Goal: Find specific page/section: Find specific page/section

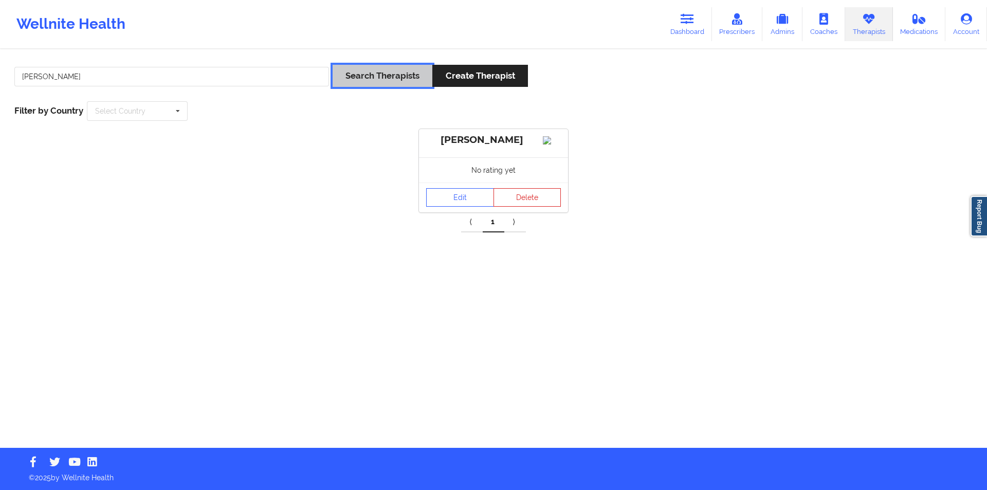
click at [382, 72] on button "Search Therapists" at bounding box center [383, 76] width 100 height 22
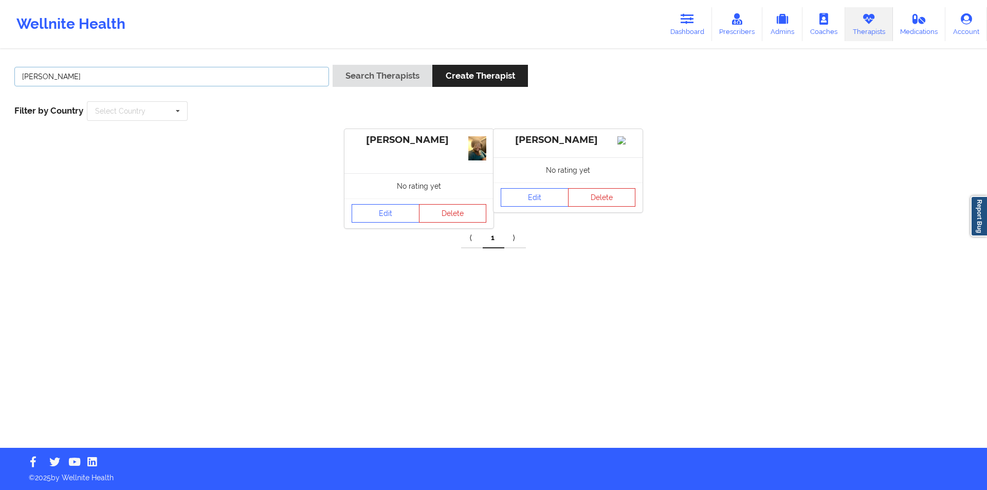
click at [180, 74] on input "[PERSON_NAME]" at bounding box center [171, 77] width 315 height 20
paste input "[PERSON_NAME]"
type input "[PERSON_NAME]"
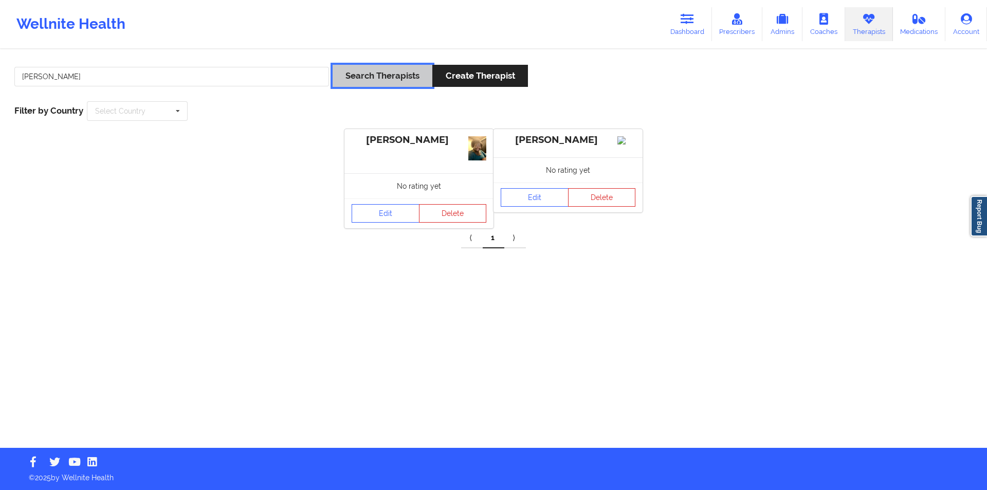
click at [391, 78] on button "Search Therapists" at bounding box center [383, 76] width 100 height 22
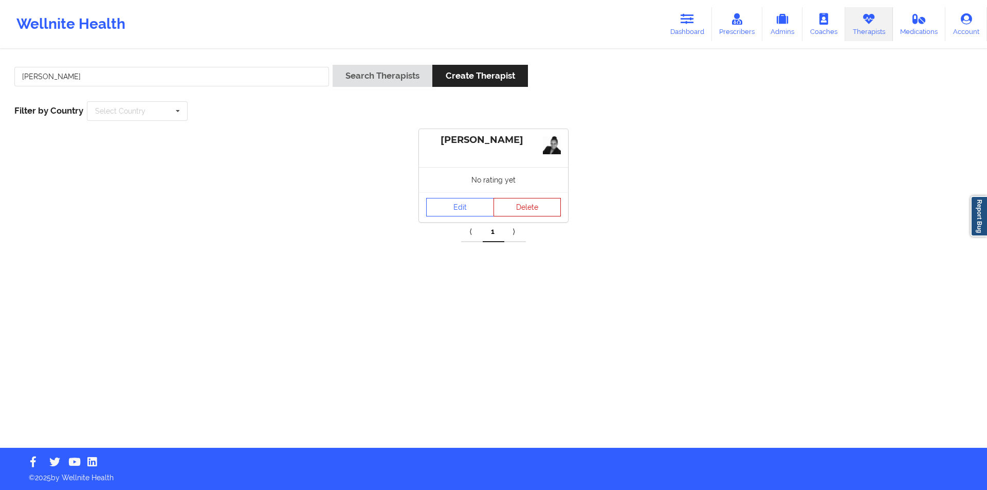
click at [534, 205] on button "Delete" at bounding box center [527, 207] width 68 height 19
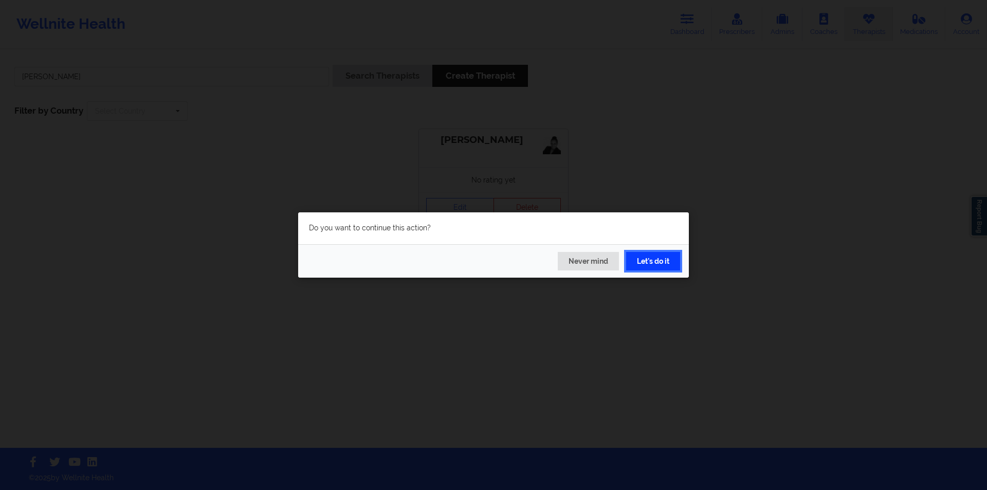
click at [659, 260] on button "Let's do it" at bounding box center [653, 261] width 54 height 19
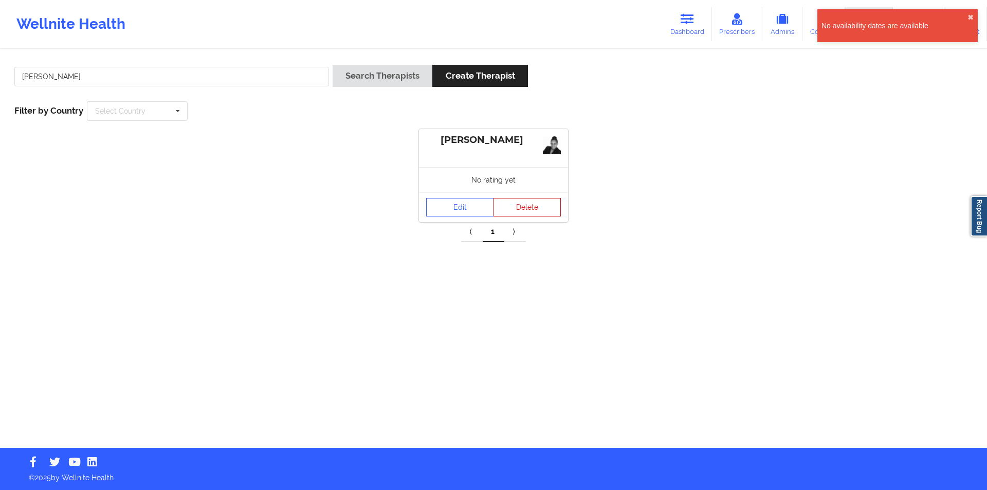
click at [535, 207] on button "Delete" at bounding box center [527, 207] width 68 height 19
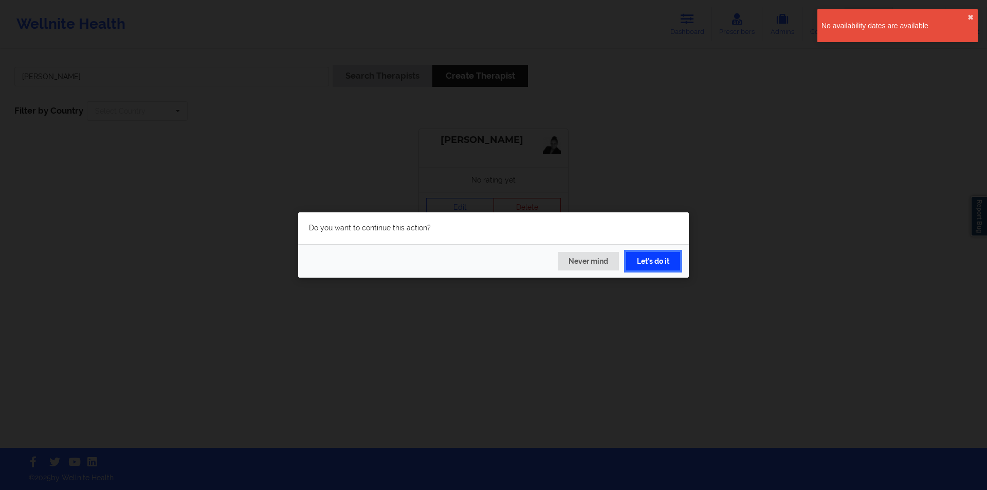
click at [652, 262] on button "Let's do it" at bounding box center [653, 261] width 54 height 19
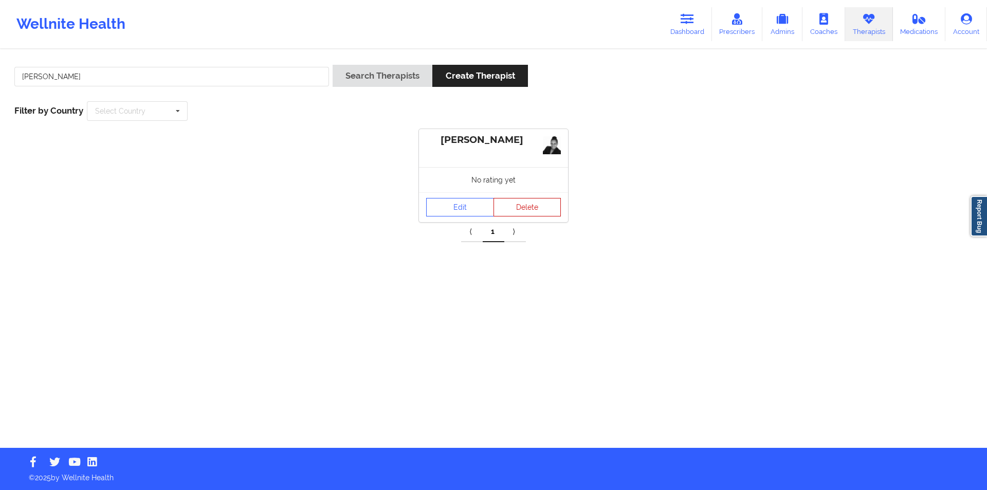
click at [537, 207] on button "Delete" at bounding box center [527, 207] width 68 height 19
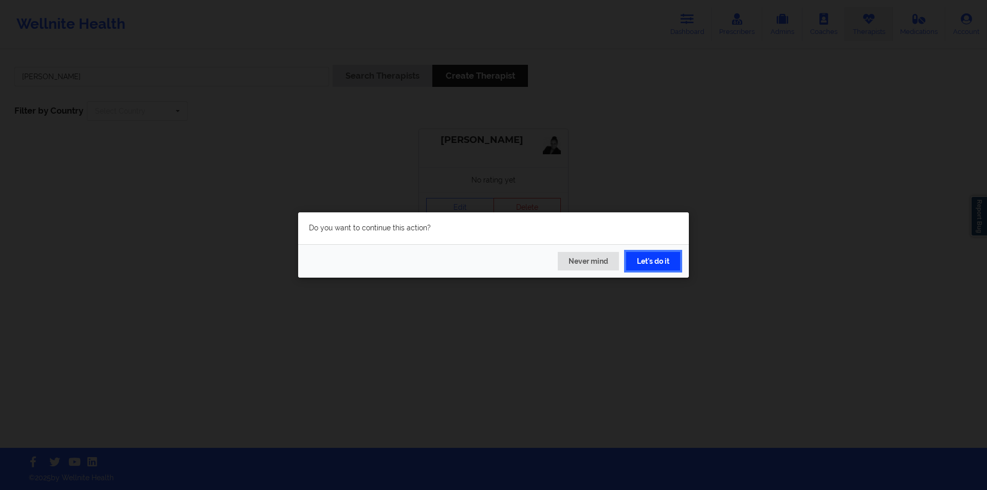
click at [650, 263] on button "Let's do it" at bounding box center [653, 261] width 54 height 19
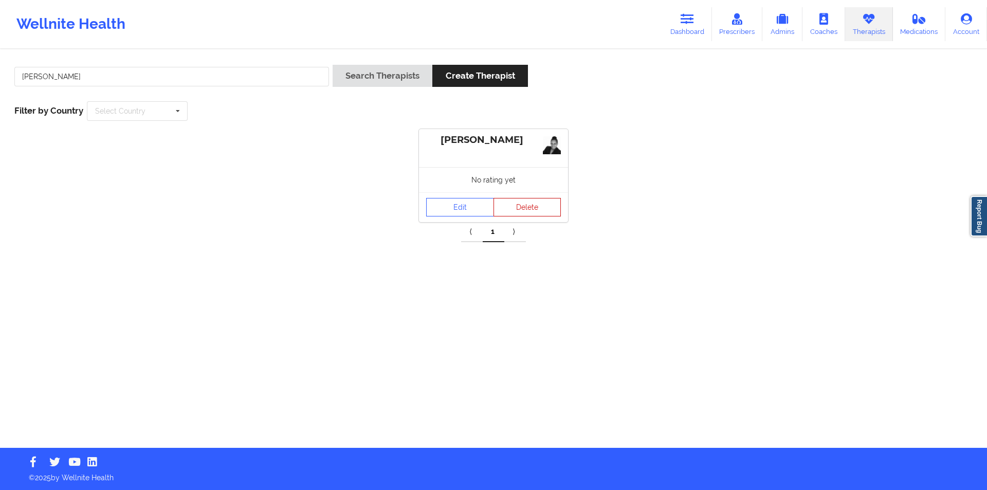
click at [528, 206] on button "Delete" at bounding box center [527, 207] width 68 height 19
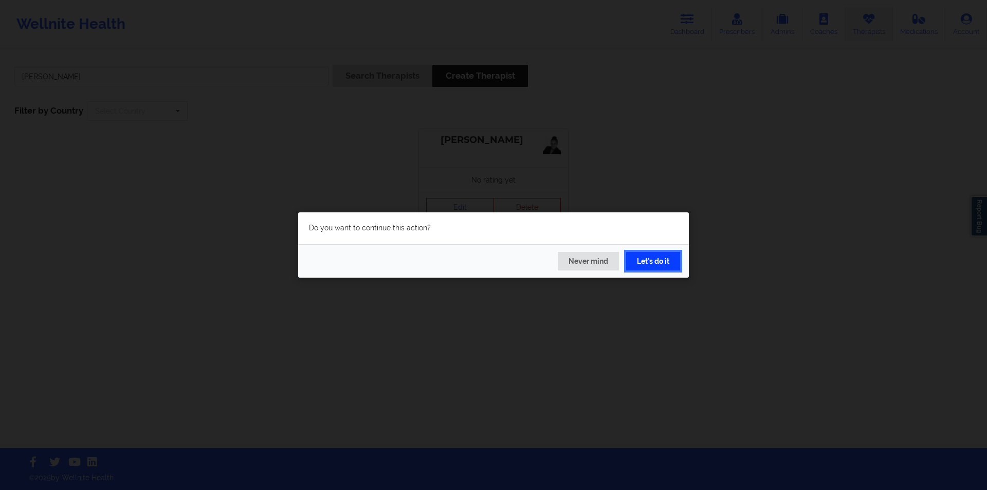
click at [652, 257] on button "Let's do it" at bounding box center [653, 261] width 54 height 19
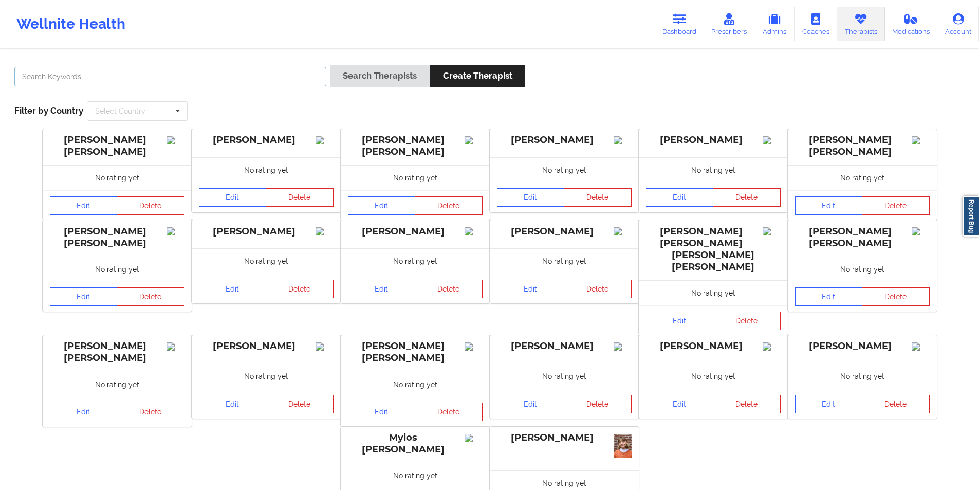
click at [161, 79] on input "text" at bounding box center [170, 77] width 312 height 20
paste input "[PERSON_NAME]"
click at [388, 79] on button "Search Therapists" at bounding box center [380, 76] width 100 height 22
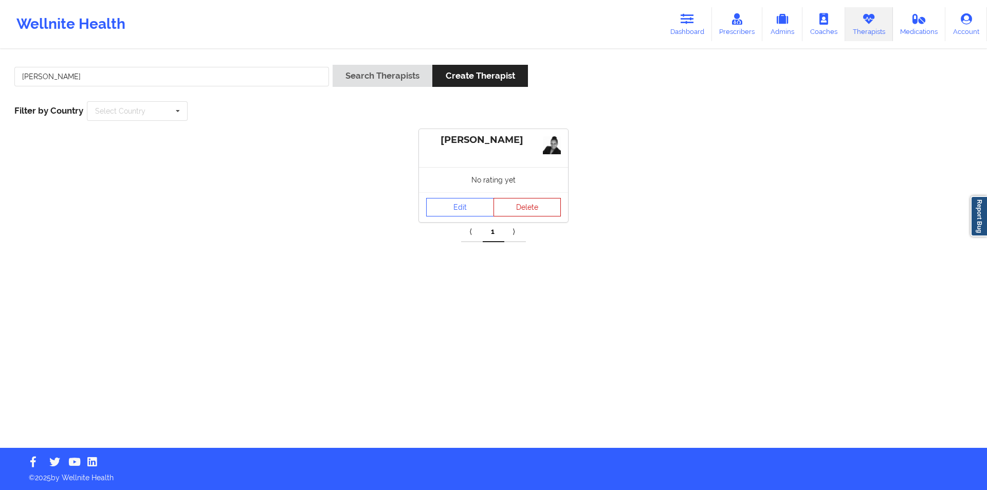
click at [528, 204] on button "Delete" at bounding box center [527, 207] width 68 height 19
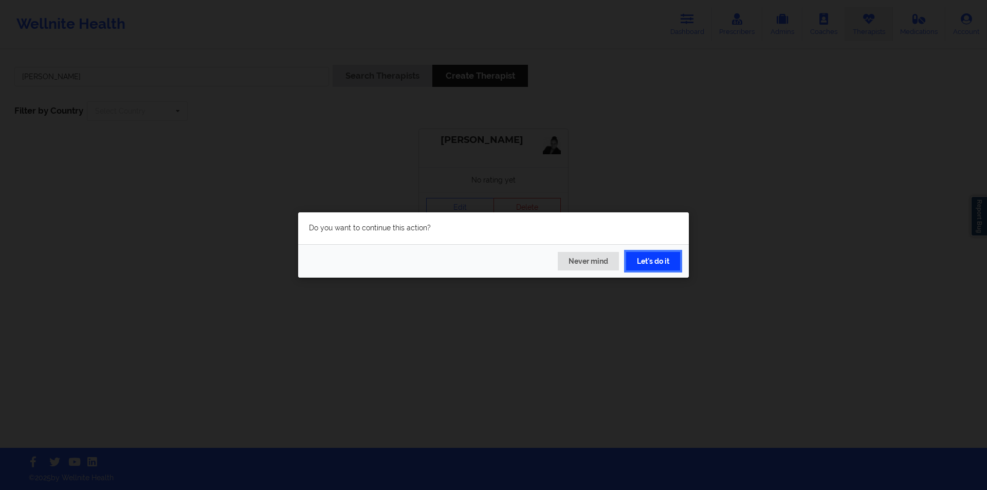
click at [654, 254] on button "Let's do it" at bounding box center [653, 261] width 54 height 19
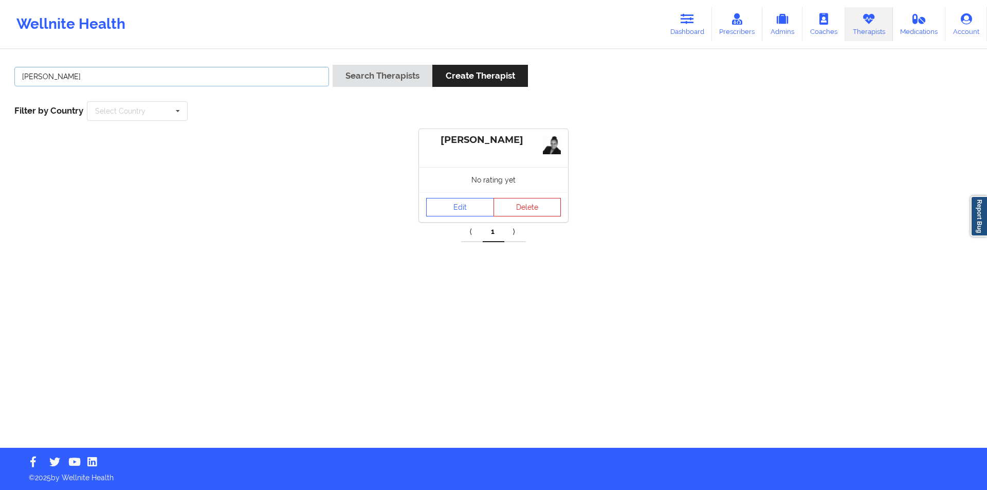
click at [157, 74] on input "[PERSON_NAME]" at bounding box center [171, 77] width 315 height 20
click at [370, 77] on button "Search Therapists" at bounding box center [383, 76] width 100 height 22
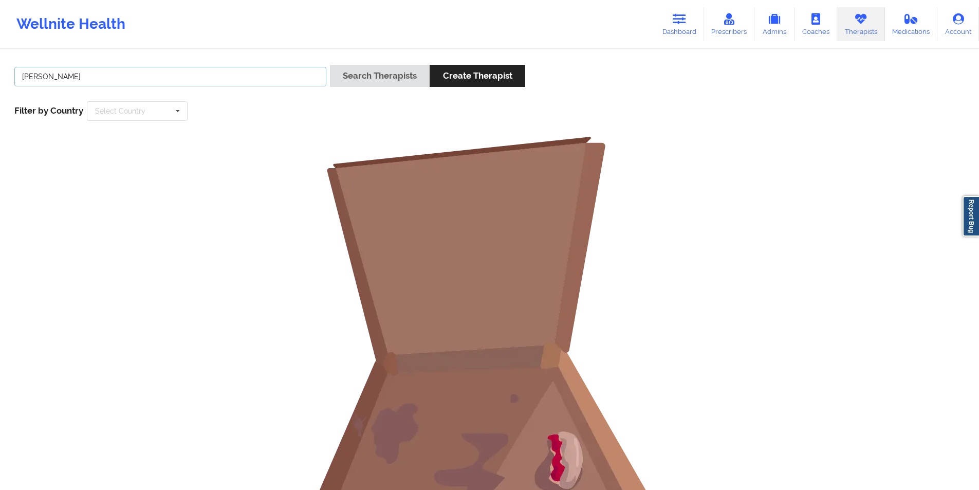
click at [59, 78] on input "Maricelina Caro" at bounding box center [170, 77] width 312 height 20
click at [379, 73] on button "Search Therapists" at bounding box center [380, 76] width 100 height 22
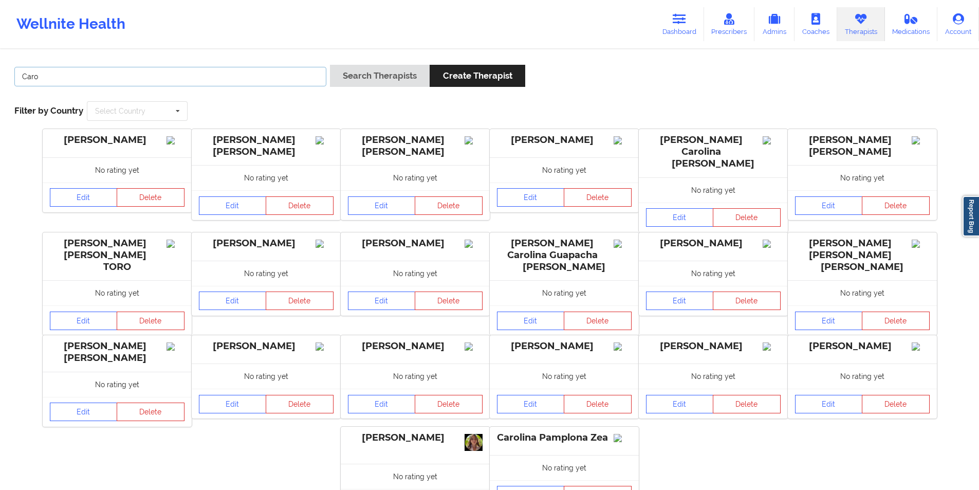
click at [157, 75] on input "Caro" at bounding box center [170, 77] width 312 height 20
paste input "maricelinacaro@gmail.com"
click at [382, 80] on button "Search Therapists" at bounding box center [380, 76] width 100 height 22
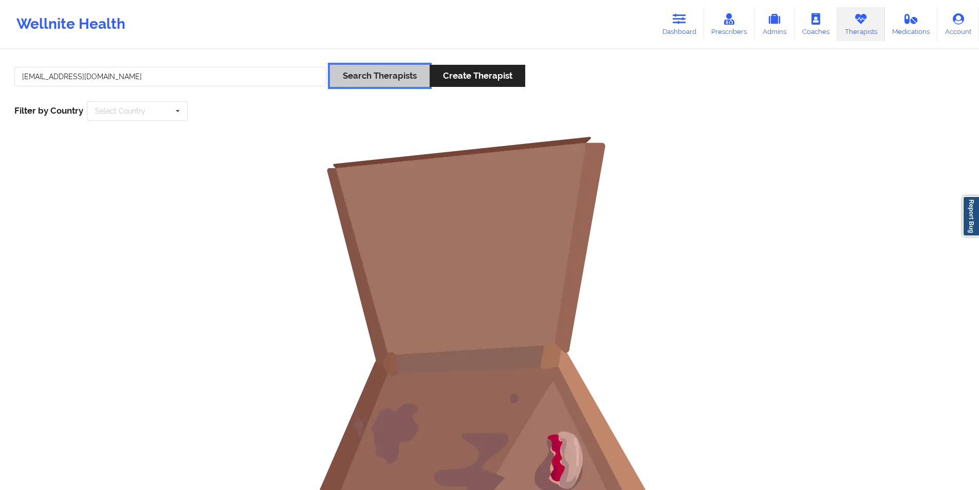
click at [375, 75] on button "Search Therapists" at bounding box center [380, 76] width 100 height 22
click at [125, 75] on input "maricelinacaro@gmail.com" at bounding box center [170, 77] width 312 height 20
paste input "Maricelina D Caro"
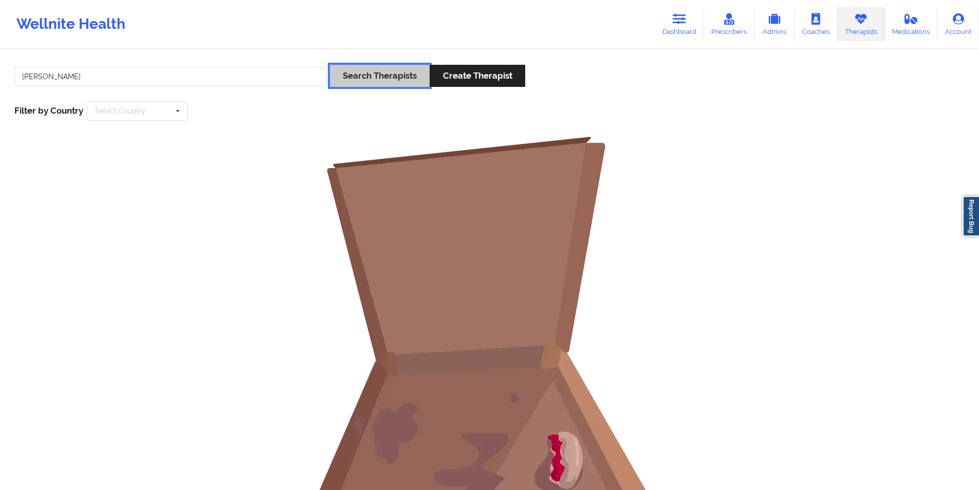
click at [384, 73] on button "Search Therapists" at bounding box center [380, 76] width 100 height 22
click at [64, 77] on input "Maricelina D Caro" at bounding box center [170, 77] width 312 height 20
click at [373, 74] on button "Search Therapists" at bounding box center [380, 76] width 100 height 22
click at [58, 76] on input "Maricelina Caro" at bounding box center [170, 77] width 312 height 20
click at [361, 73] on button "Search Therapists" at bounding box center [380, 76] width 100 height 22
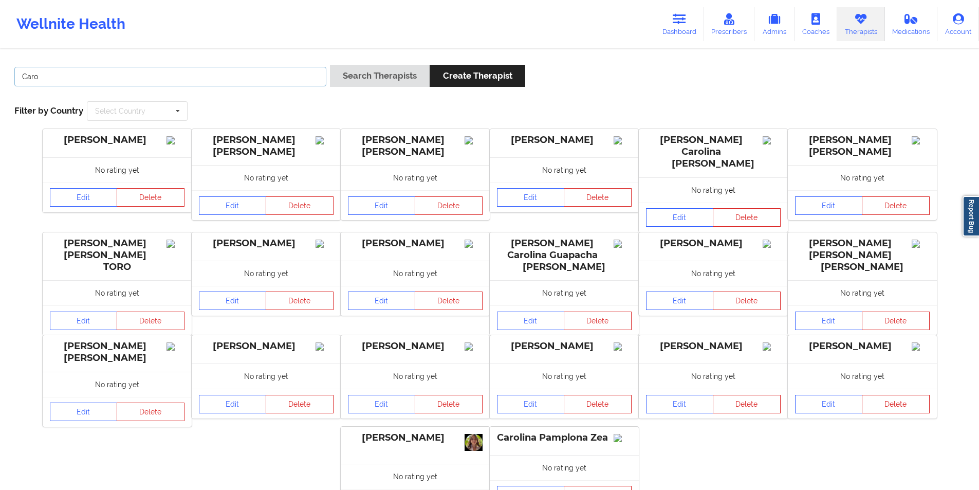
click at [117, 75] on input "Caro" at bounding box center [170, 77] width 312 height 20
paste input "Maricelina D"
type input "Maricelina"
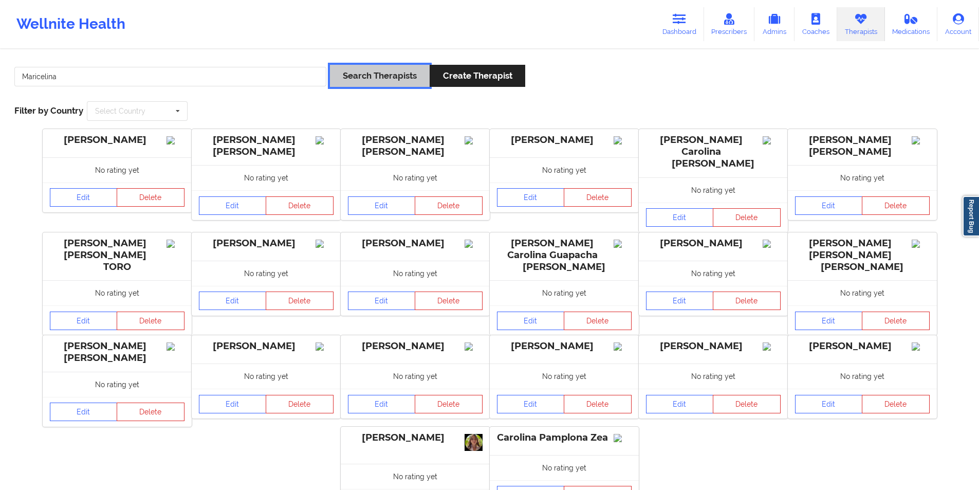
click at [393, 79] on button "Search Therapists" at bounding box center [380, 76] width 100 height 22
